Goal: Task Accomplishment & Management: Manage account settings

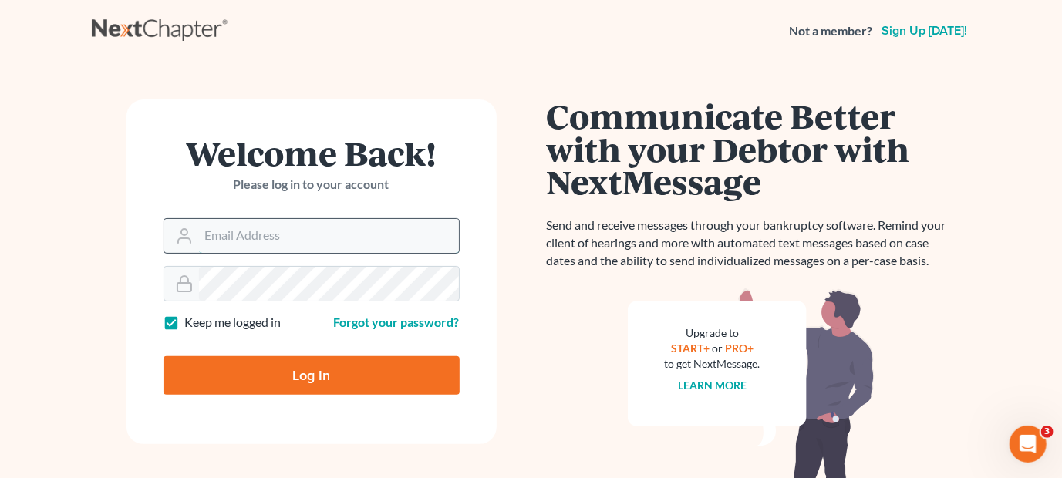
click at [276, 236] on input "Email Address" at bounding box center [329, 236] width 260 height 34
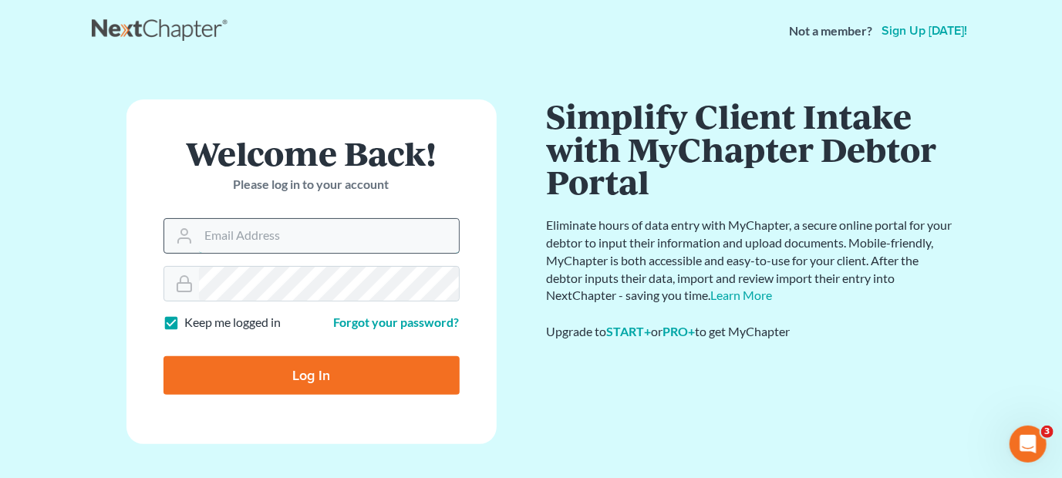
type input "patrhlaw@comcast.net"
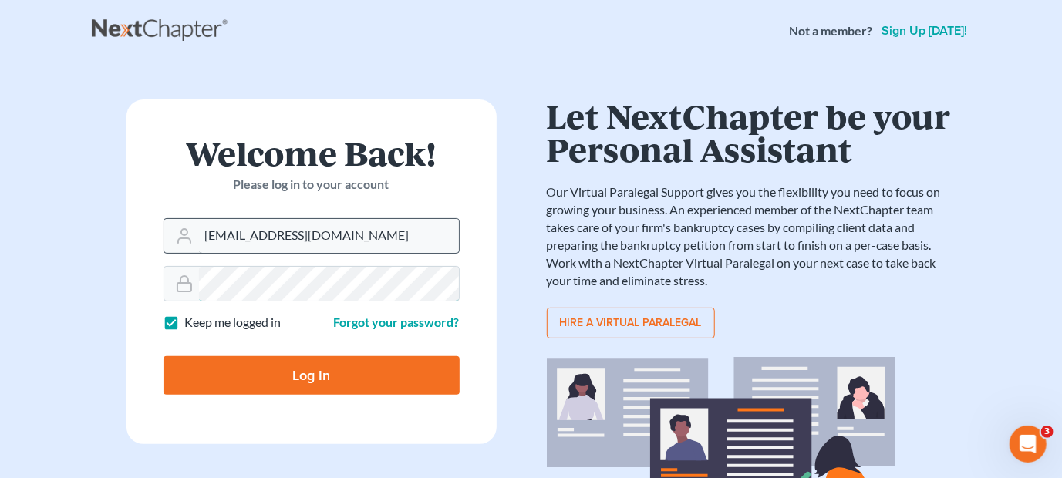
click at [163, 356] on input "Log In" at bounding box center [311, 375] width 296 height 39
type input "Thinking..."
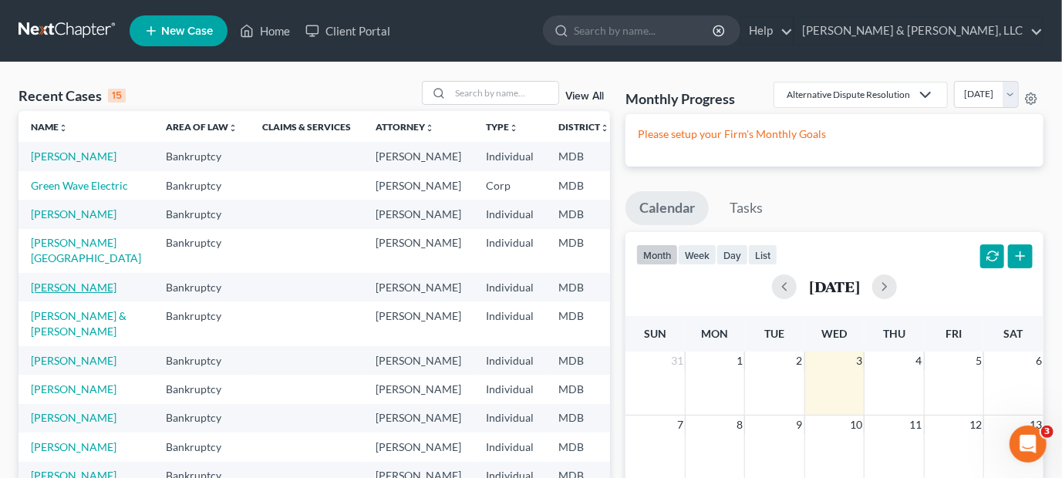
click at [42, 294] on link "Hoke, Steven" at bounding box center [74, 287] width 86 height 13
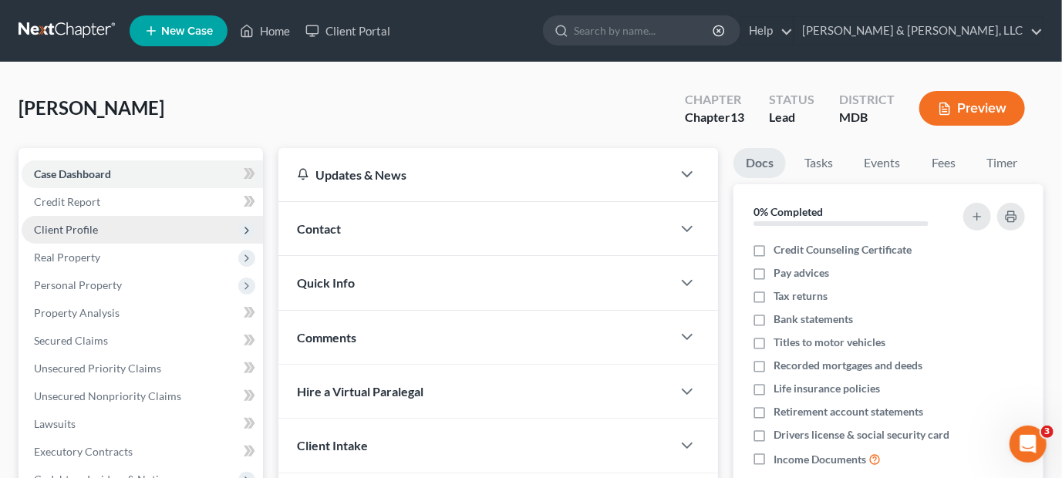
click at [81, 228] on span "Client Profile" at bounding box center [66, 229] width 64 height 13
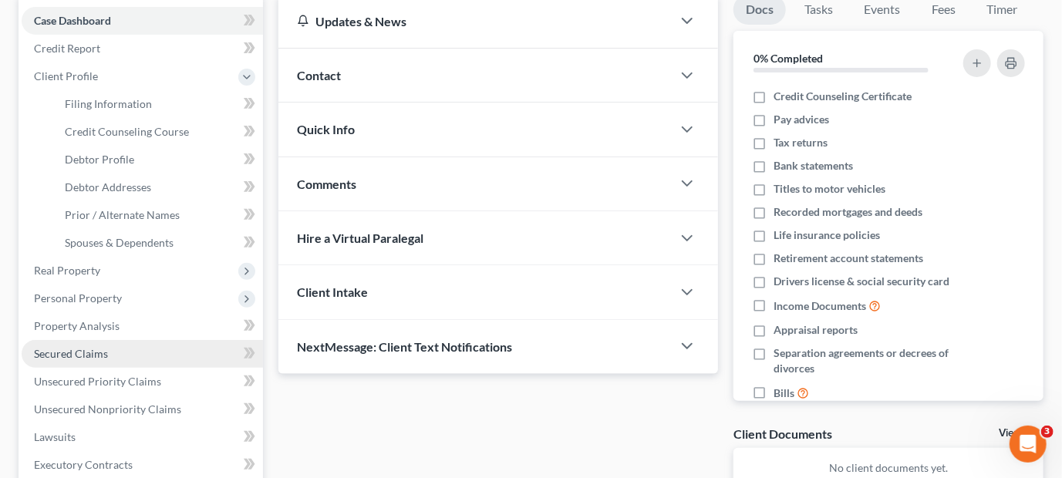
scroll to position [154, 0]
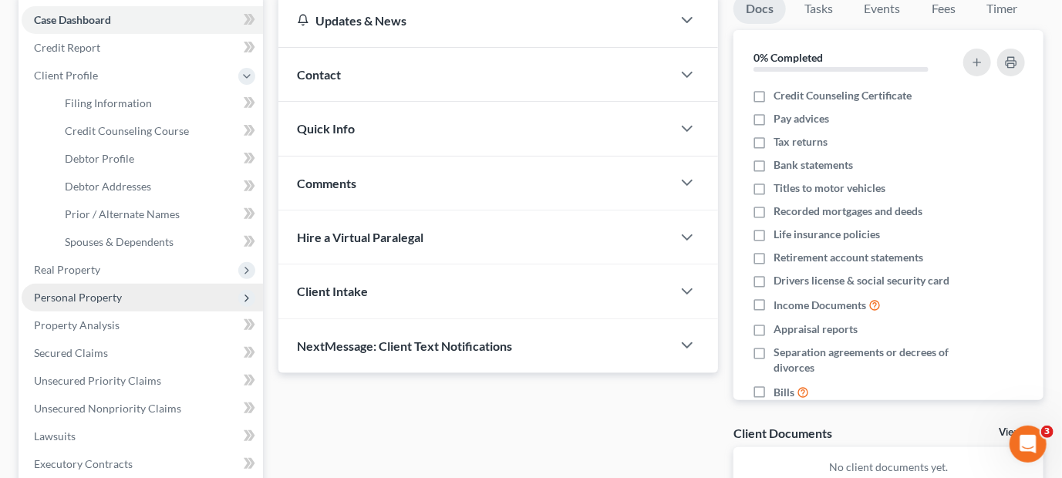
click at [85, 291] on span "Personal Property" at bounding box center [78, 297] width 88 height 13
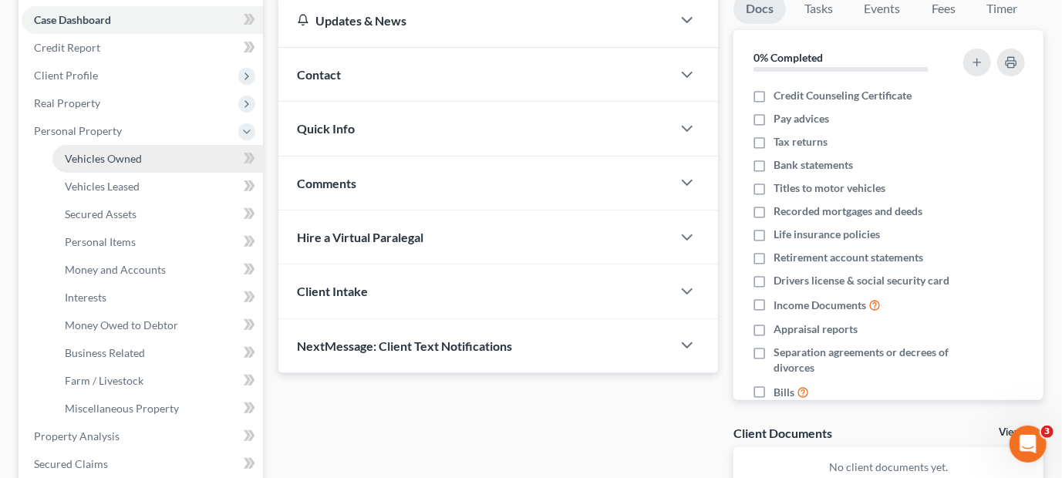
click at [111, 155] on span "Vehicles Owned" at bounding box center [103, 158] width 77 height 13
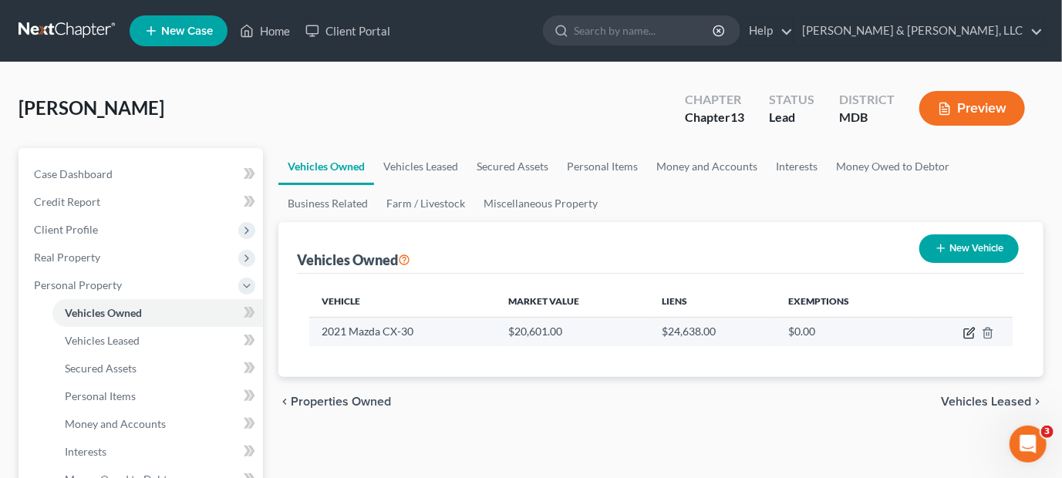
click at [967, 329] on icon "button" at bounding box center [968, 333] width 9 height 9
select select "0"
select select "5"
select select "0"
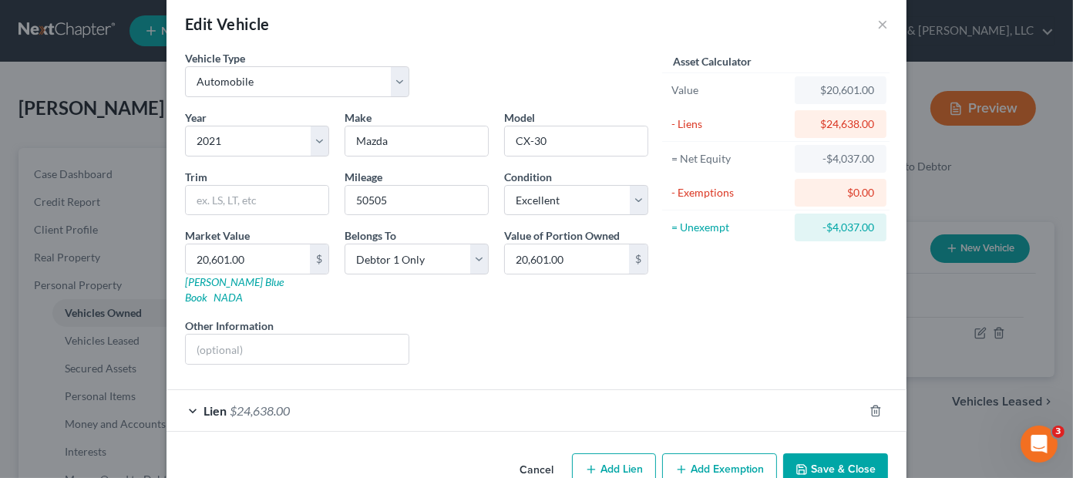
scroll to position [42, 0]
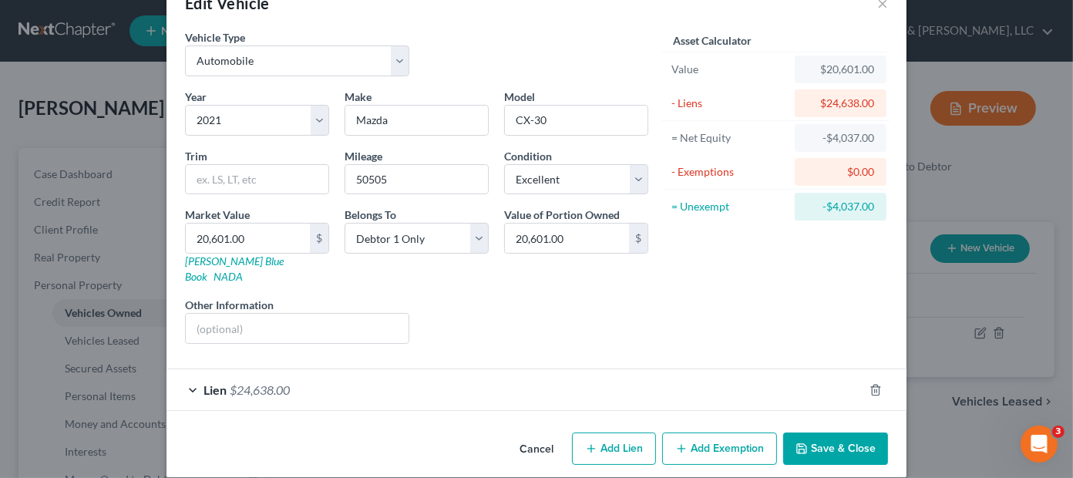
click at [230, 382] on span "$24,638.00" at bounding box center [260, 389] width 60 height 15
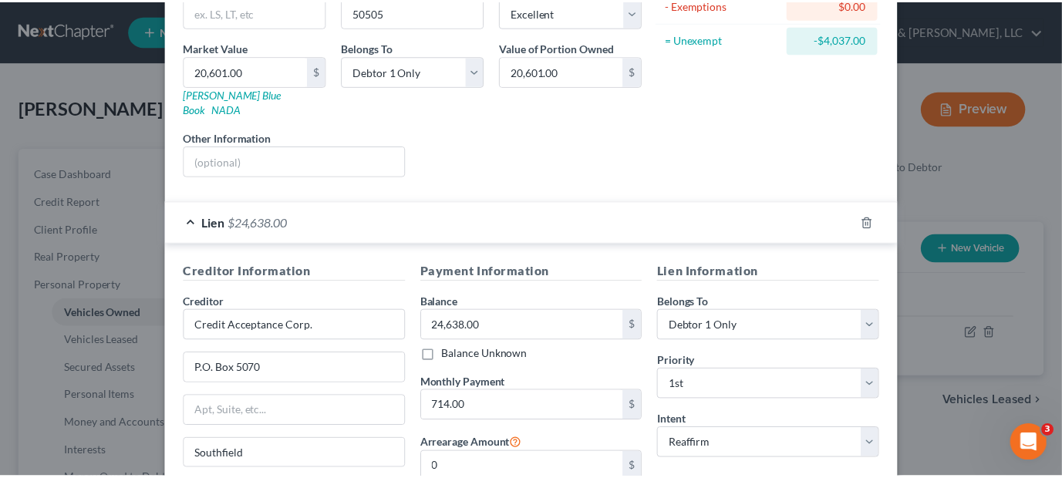
scroll to position [362, 0]
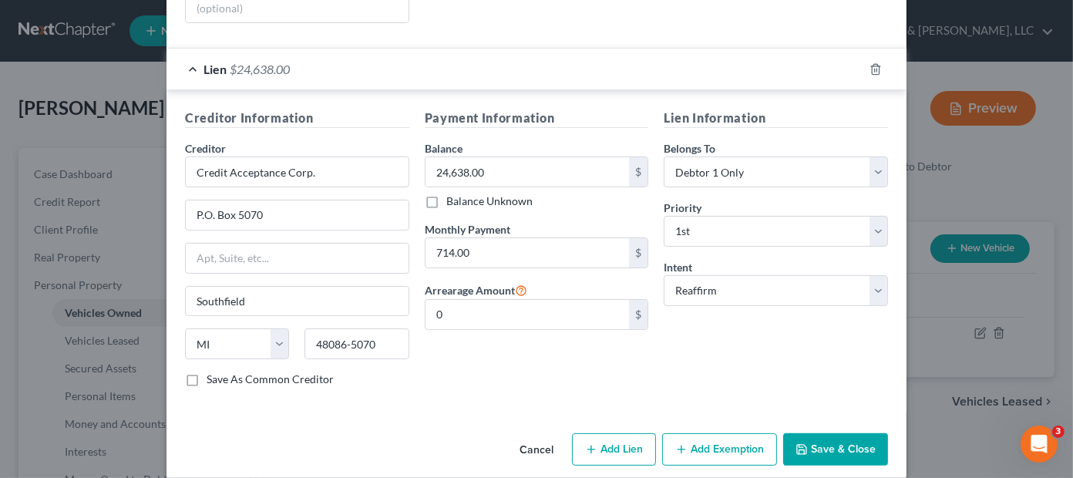
click at [822, 433] on button "Save & Close" at bounding box center [835, 449] width 105 height 32
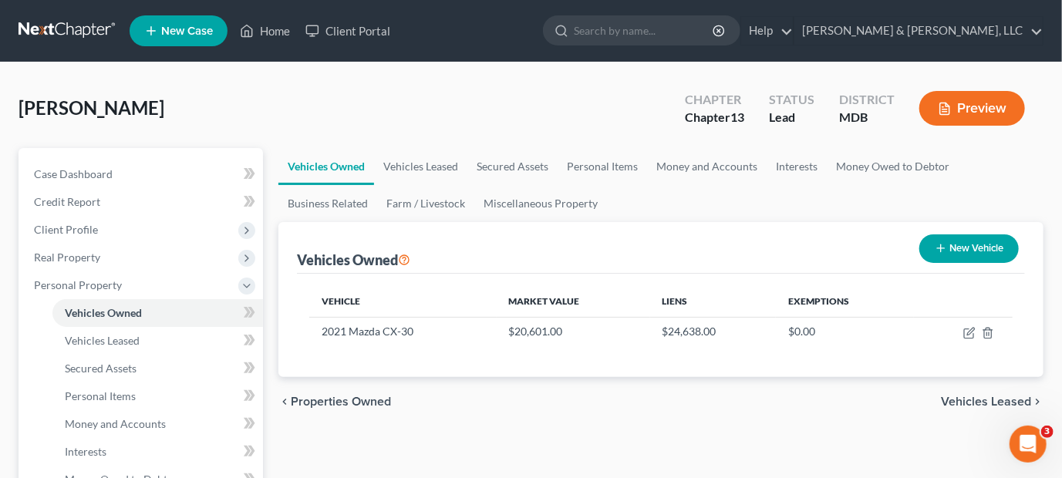
scroll to position [154, 0]
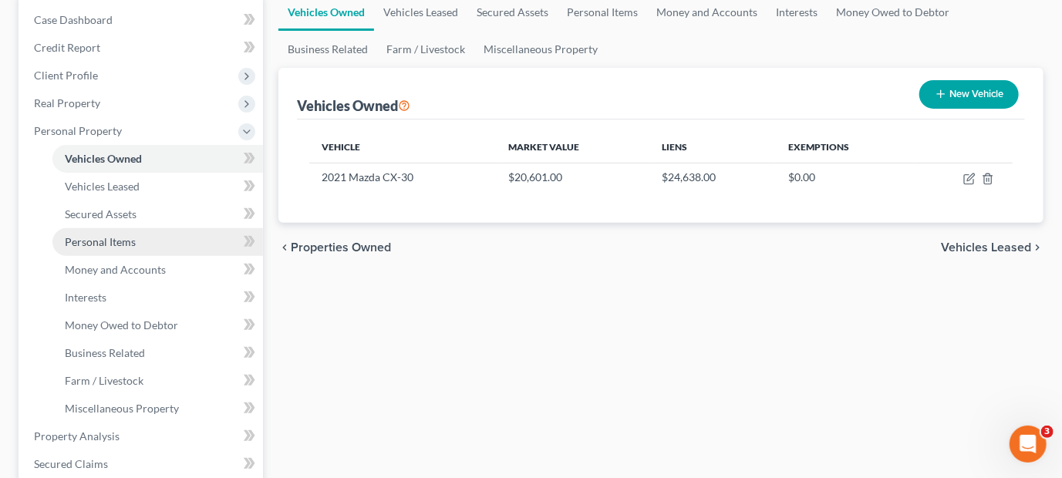
click at [124, 239] on span "Personal Items" at bounding box center [100, 241] width 71 height 13
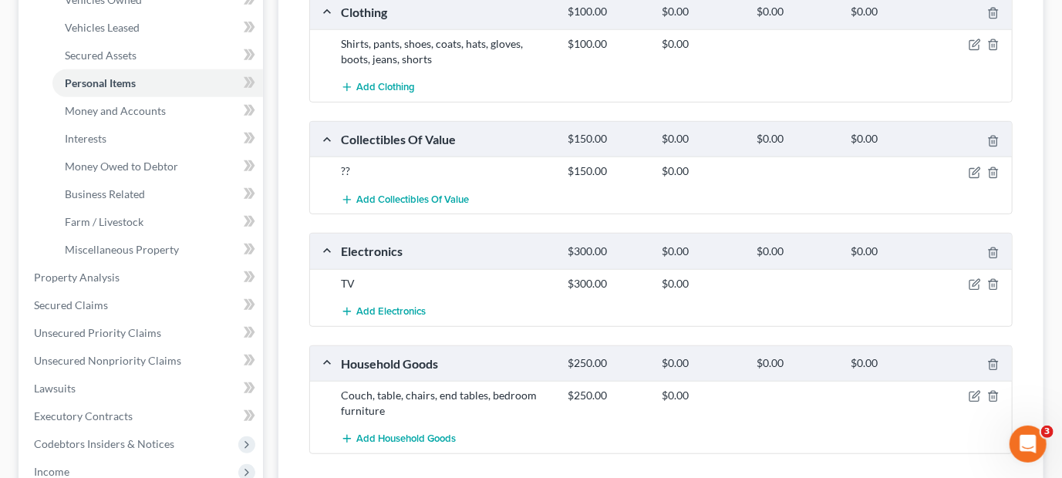
scroll to position [308, 0]
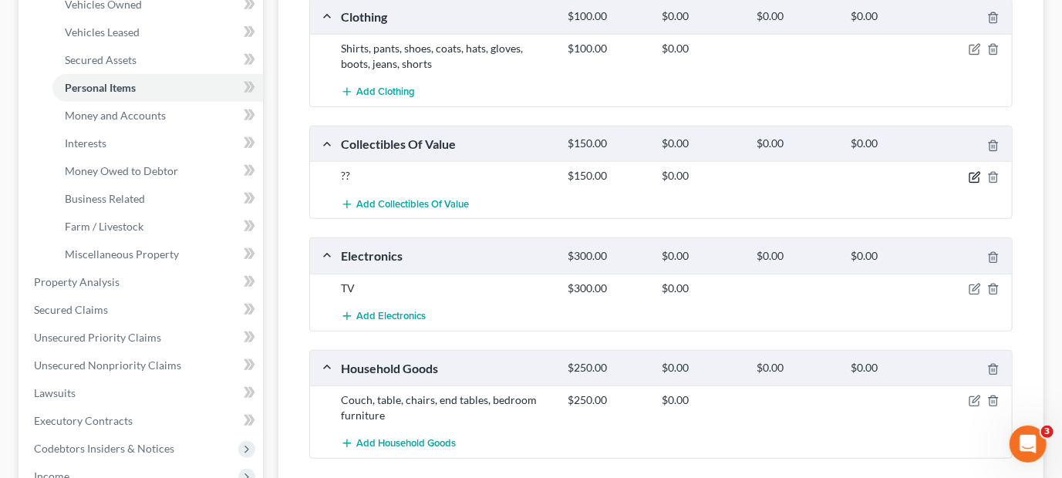
click at [974, 172] on icon "button" at bounding box center [975, 177] width 12 height 12
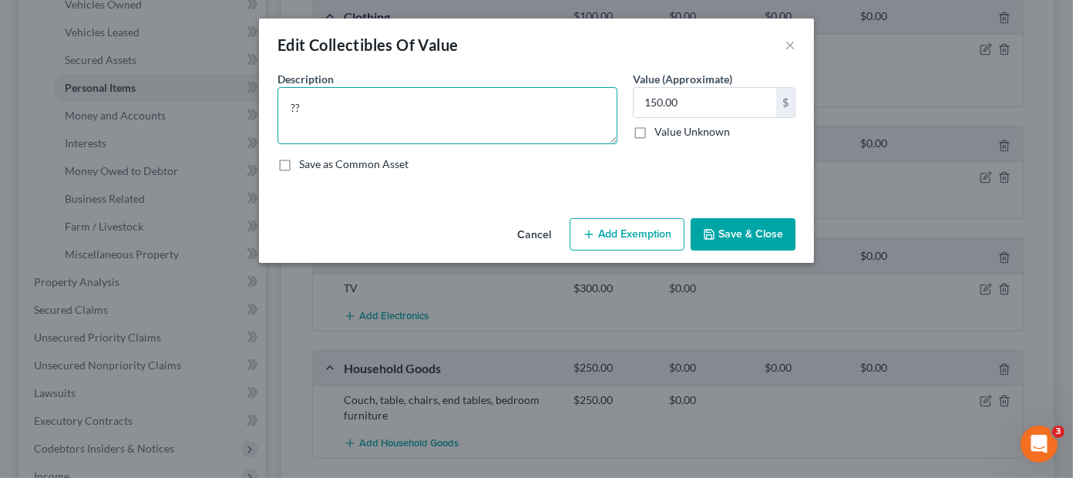
drag, startPoint x: 325, startPoint y: 102, endPoint x: 260, endPoint y: 96, distance: 65.8
click at [260, 96] on div "An exemption set must first be selected from the Filing Information section. Co…" at bounding box center [536, 141] width 555 height 141
type textarea "Plate - Family Heirloom"
click at [764, 232] on button "Save & Close" at bounding box center [743, 234] width 105 height 32
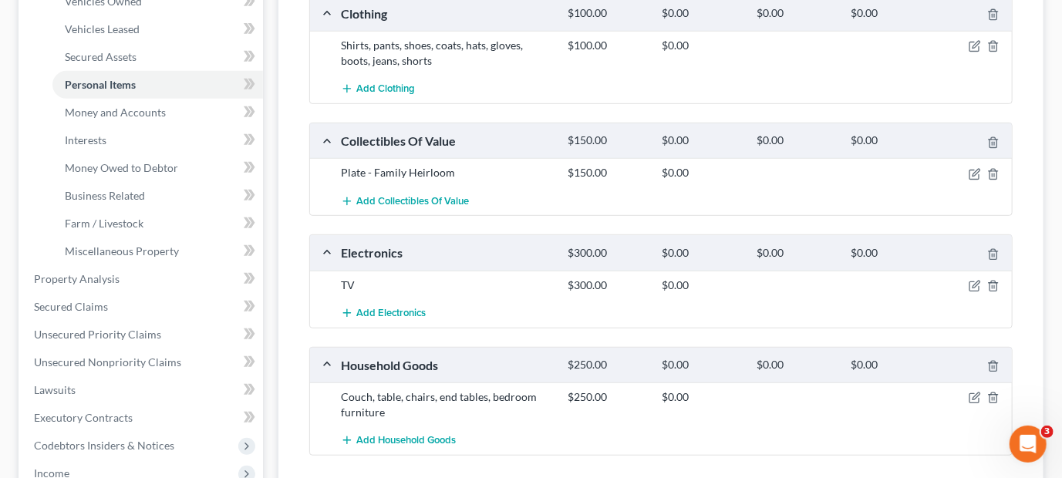
scroll to position [617, 0]
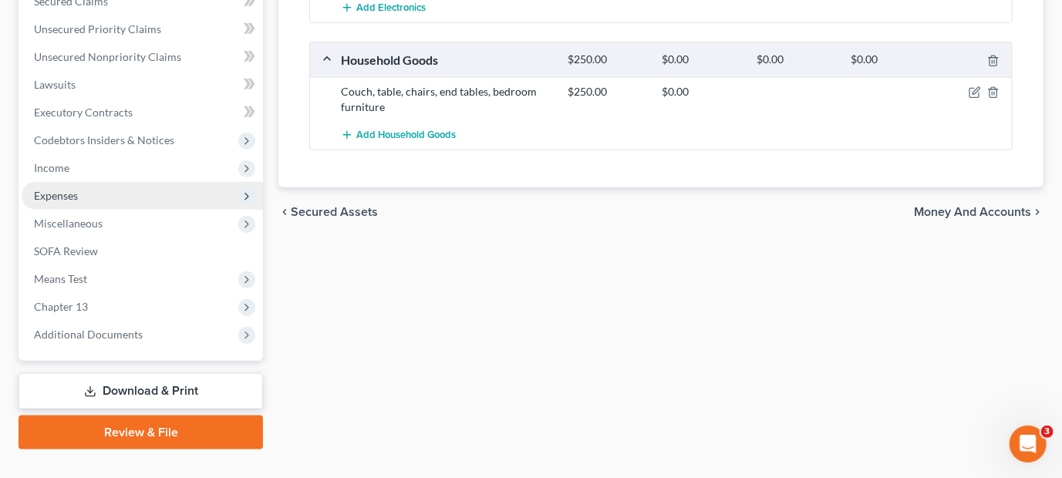
click at [51, 189] on span "Expenses" at bounding box center [56, 195] width 44 height 13
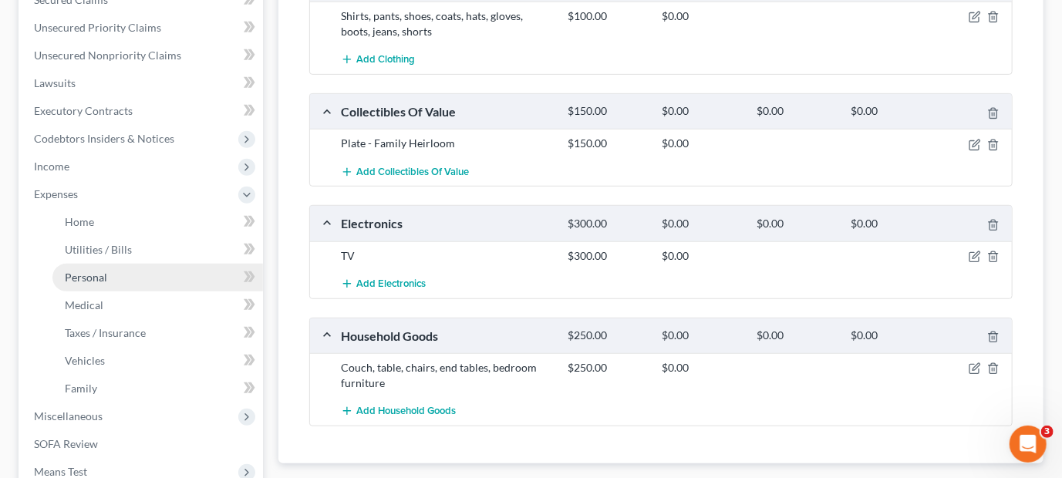
scroll to position [339, 0]
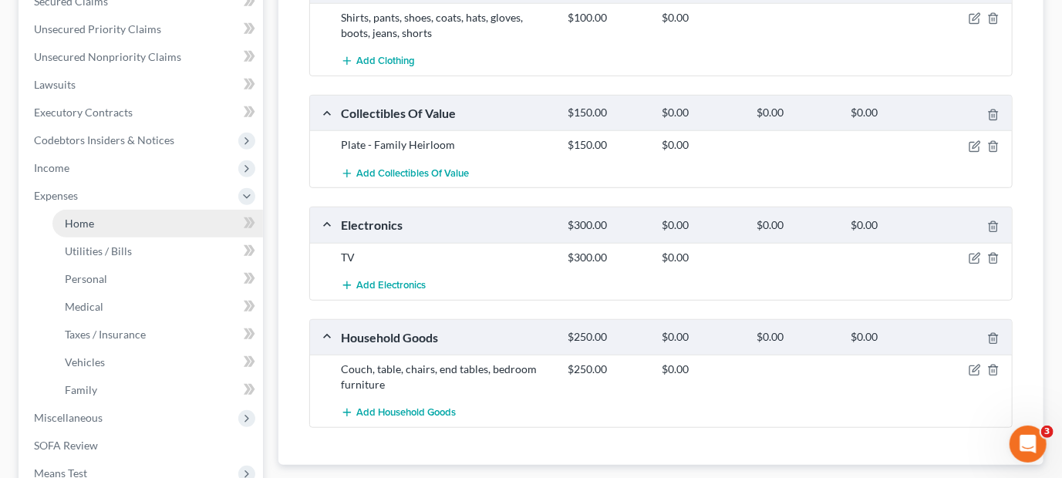
click at [76, 225] on span "Home" at bounding box center [79, 223] width 29 height 13
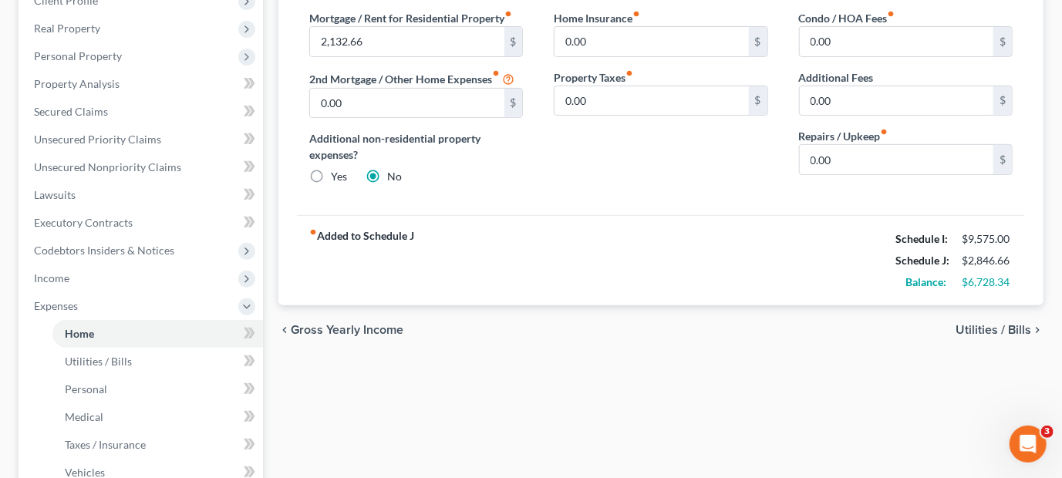
scroll to position [231, 0]
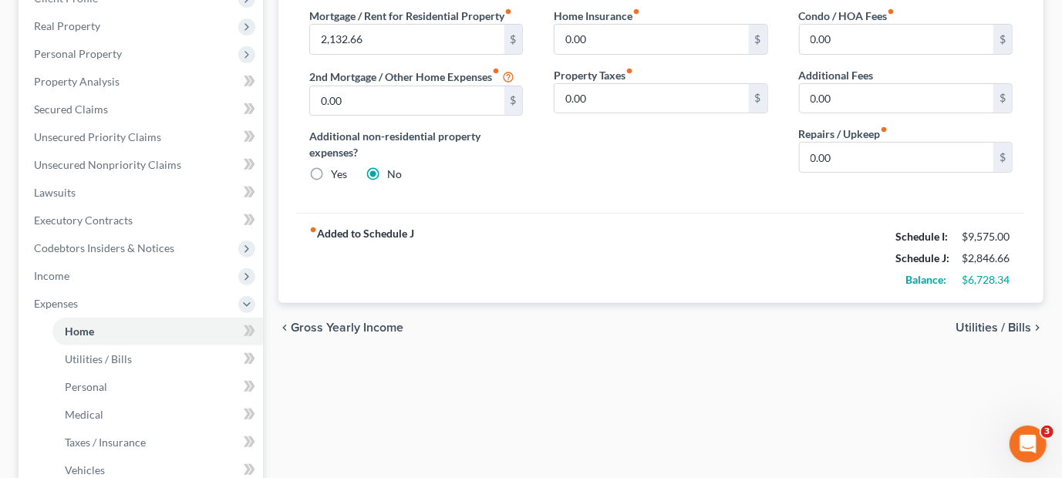
click at [1006, 323] on span "Utilities / Bills" at bounding box center [993, 328] width 76 height 12
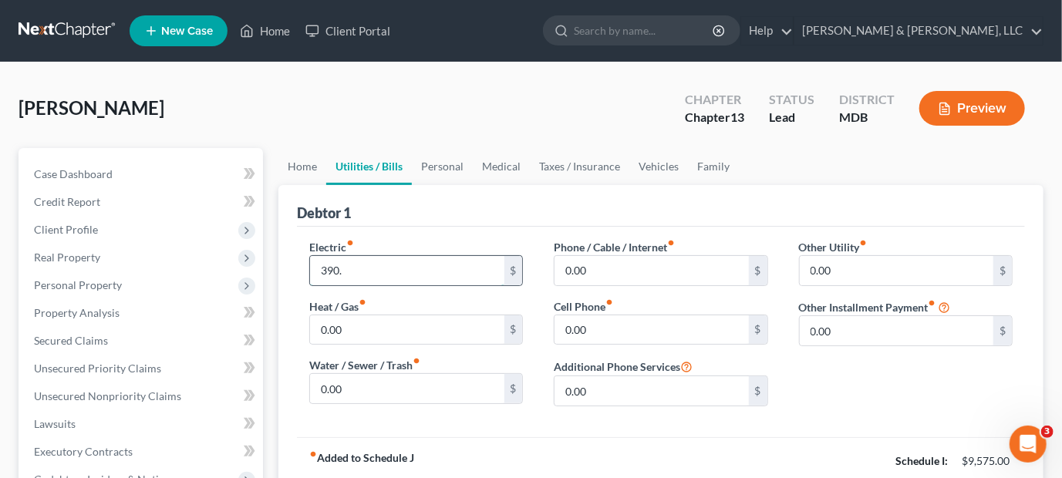
type input "390."
click at [268, 30] on link "Home" at bounding box center [265, 31] width 66 height 28
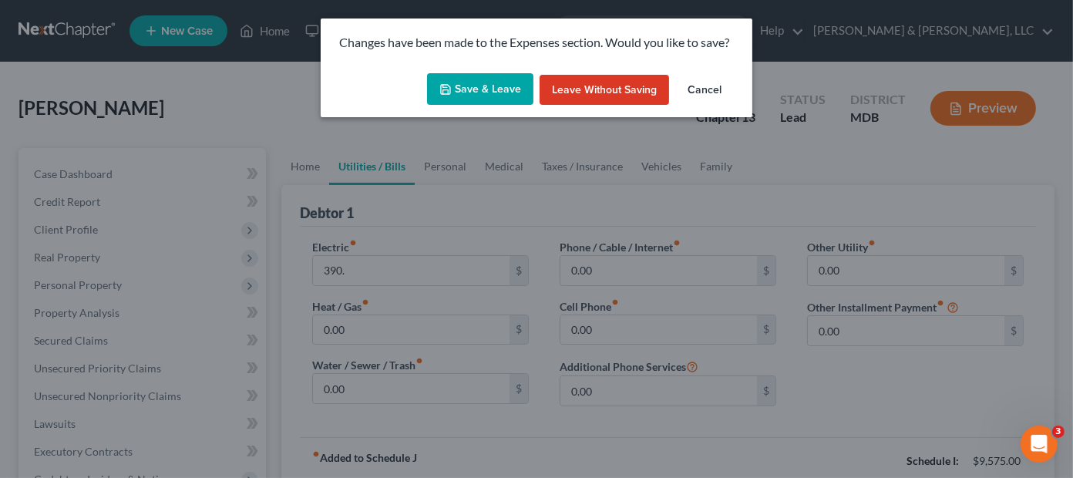
click at [460, 88] on button "Save & Leave" at bounding box center [480, 89] width 106 height 32
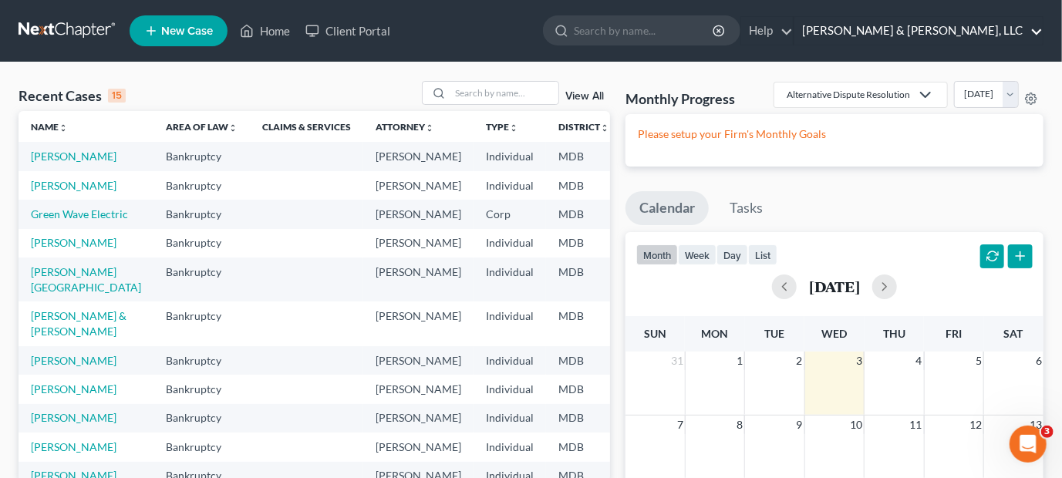
click at [929, 26] on link "Russell & Heffner, LLC" at bounding box center [918, 31] width 248 height 28
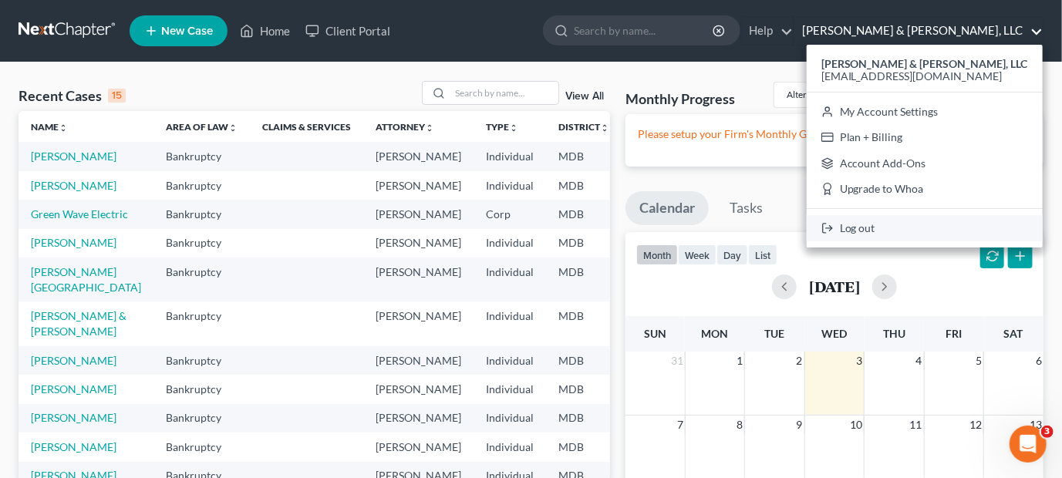
click at [932, 230] on link "Log out" at bounding box center [925, 228] width 236 height 26
